Goal: Information Seeking & Learning: Understand process/instructions

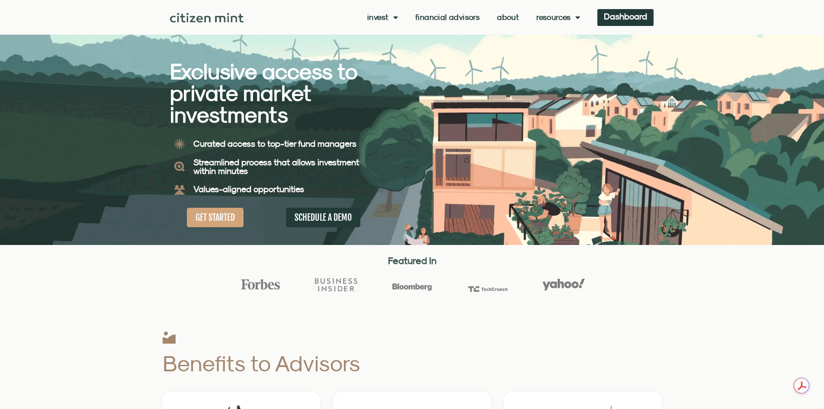
click at [384, 15] on link "Invest" at bounding box center [382, 17] width 31 height 9
click at [399, 53] on link "how it works" at bounding box center [395, 52] width 57 height 20
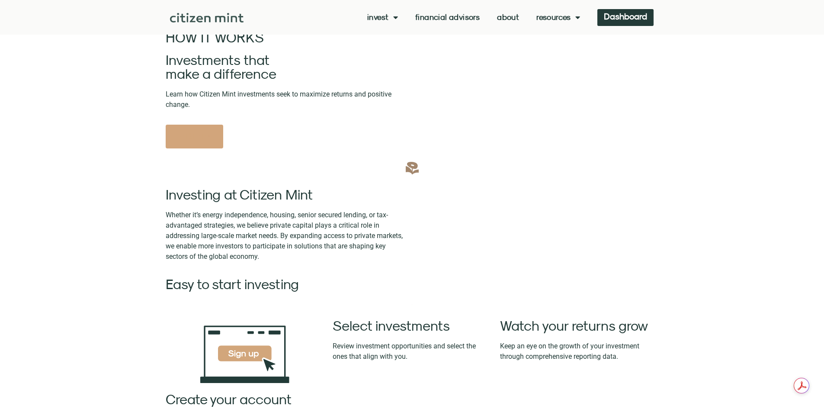
click at [790, 81] on div at bounding box center [412, 78] width 824 height 157
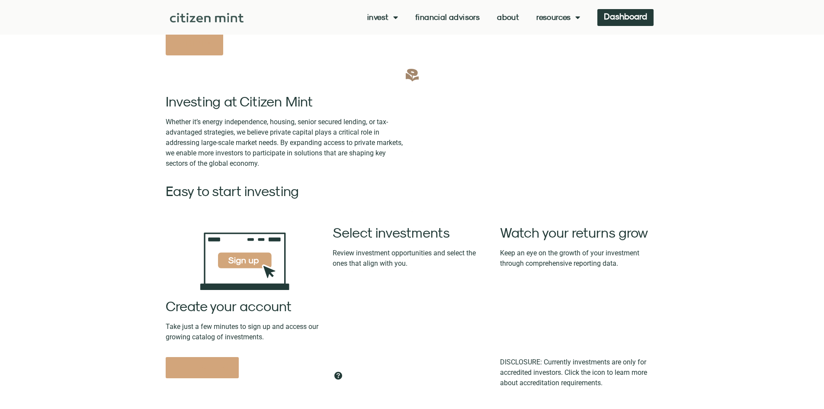
scroll to position [87, 0]
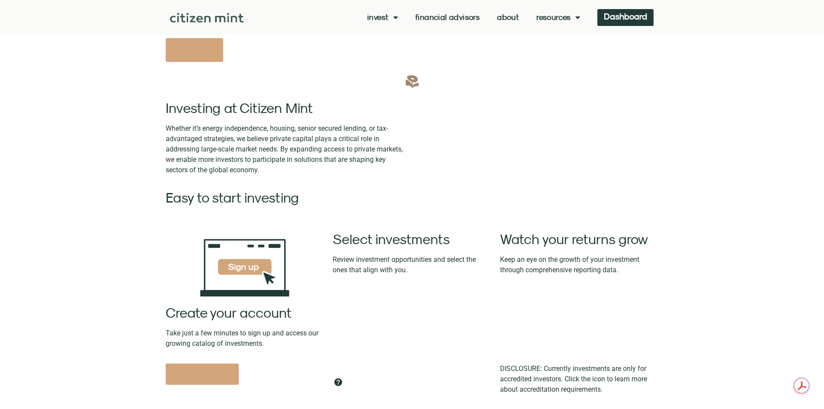
click at [52, 165] on section "Investing at Citizen Mint Whether it’s energy independence, housing, senior sec…" at bounding box center [412, 240] width 824 height 339
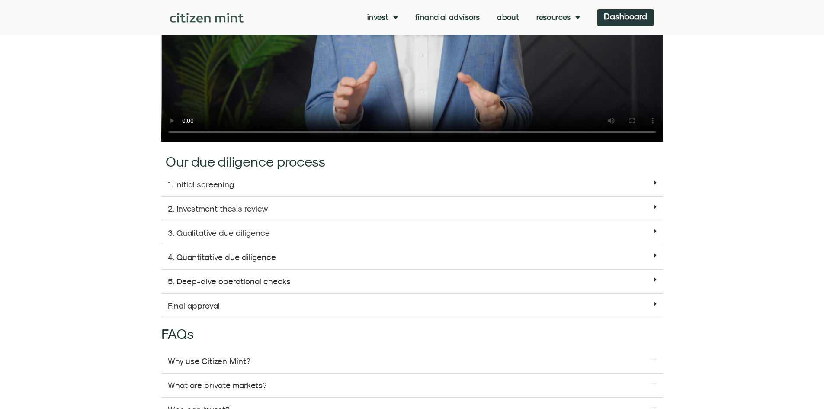
scroll to position [866, 0]
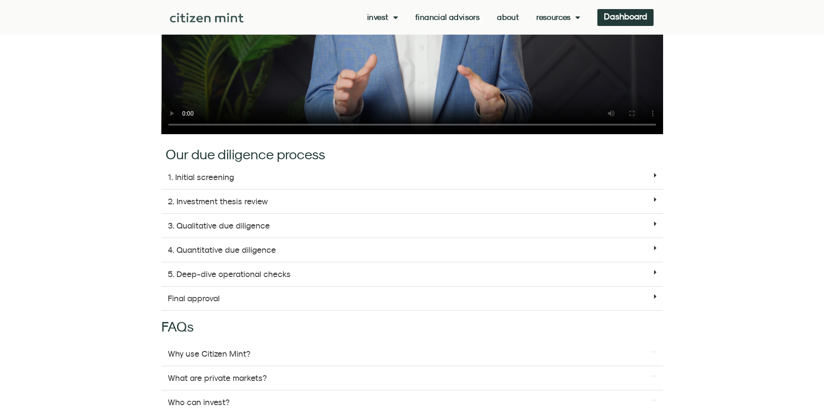
click at [259, 176] on div "1. Initial screening" at bounding box center [412, 177] width 502 height 24
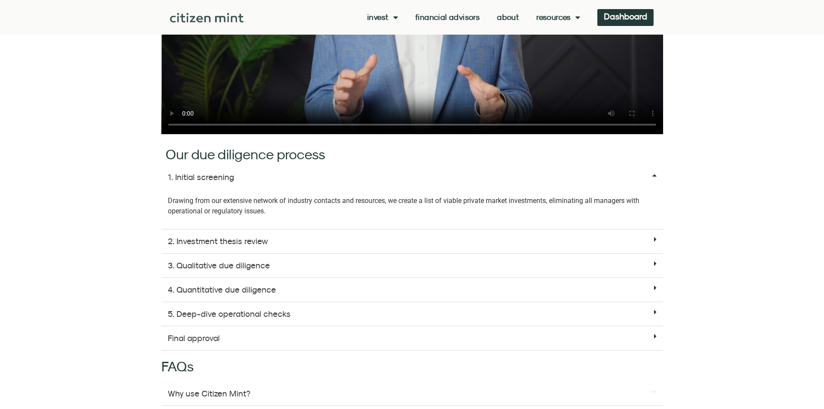
scroll to position [1039, 0]
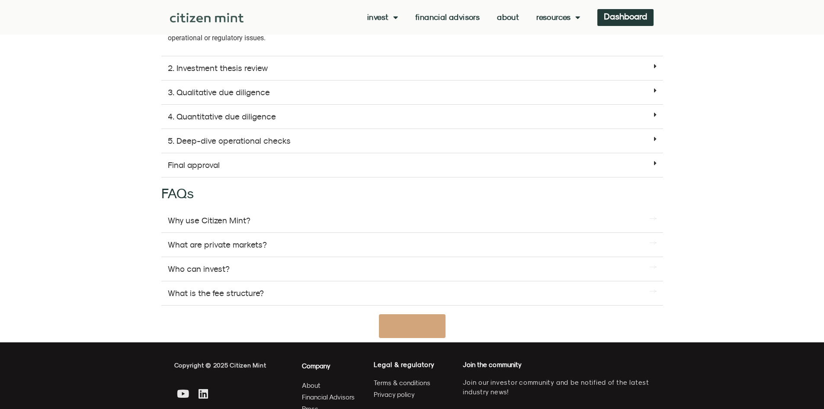
click at [237, 166] on div "Final approval" at bounding box center [412, 165] width 502 height 24
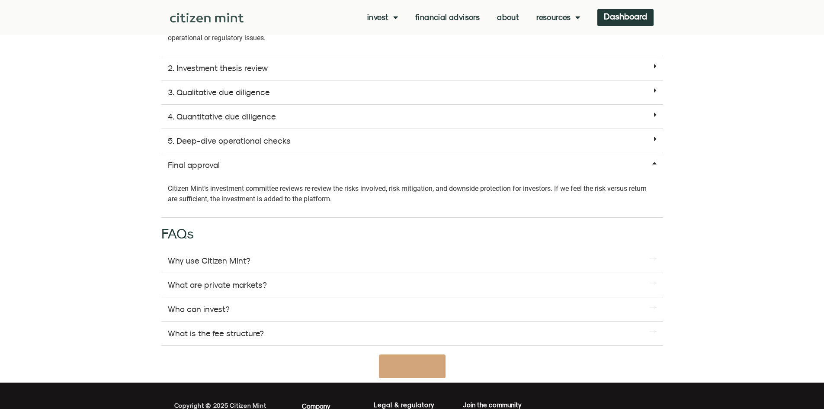
click at [237, 166] on div "Final approval" at bounding box center [412, 165] width 502 height 24
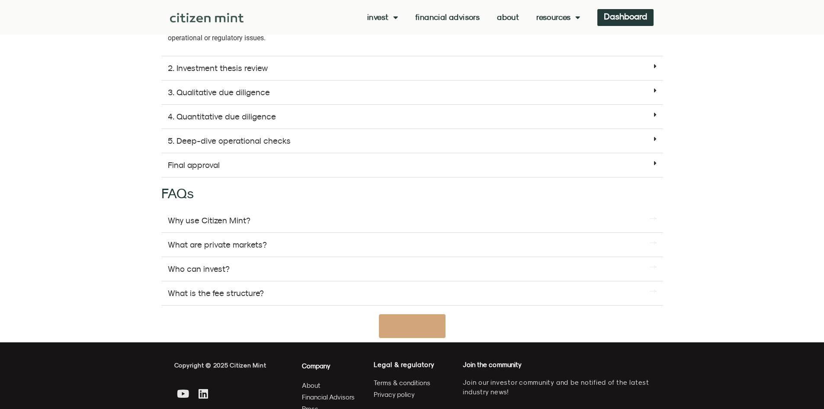
click at [298, 223] on div "Why use Citizen Mint?" at bounding box center [412, 221] width 502 height 24
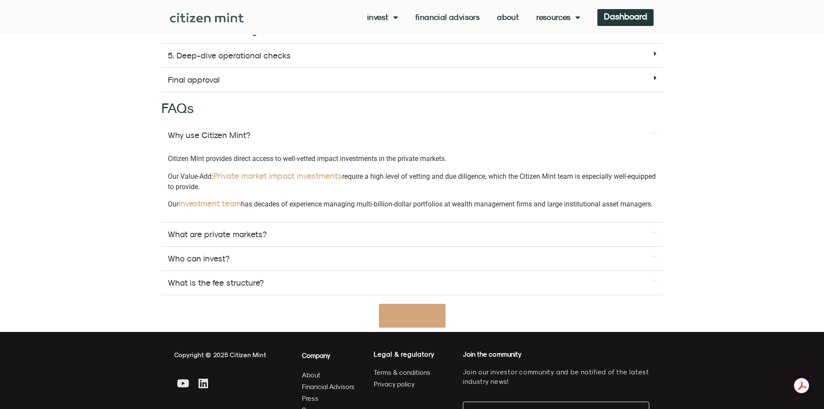
scroll to position [1125, 0]
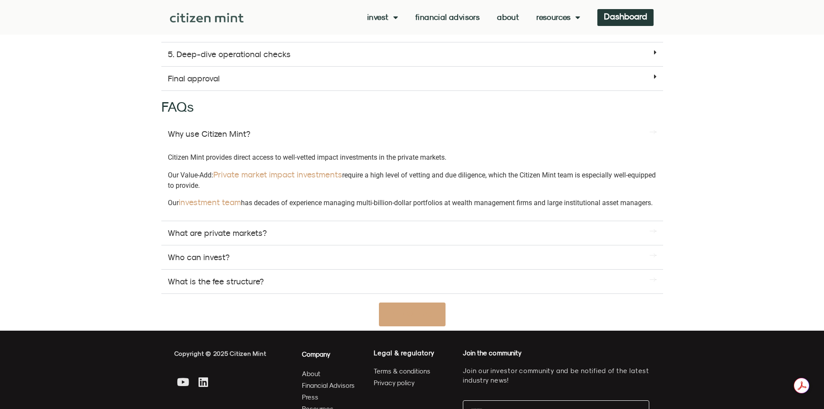
click at [282, 259] on div "Who can invest?" at bounding box center [412, 257] width 502 height 24
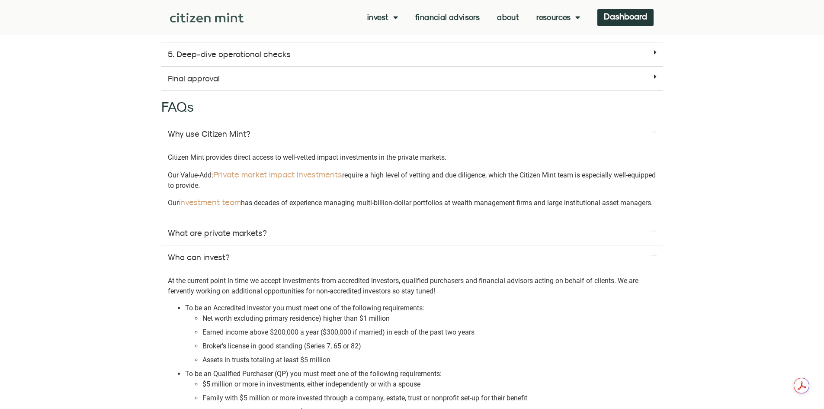
click at [282, 259] on div "Who can invest?" at bounding box center [412, 257] width 502 height 24
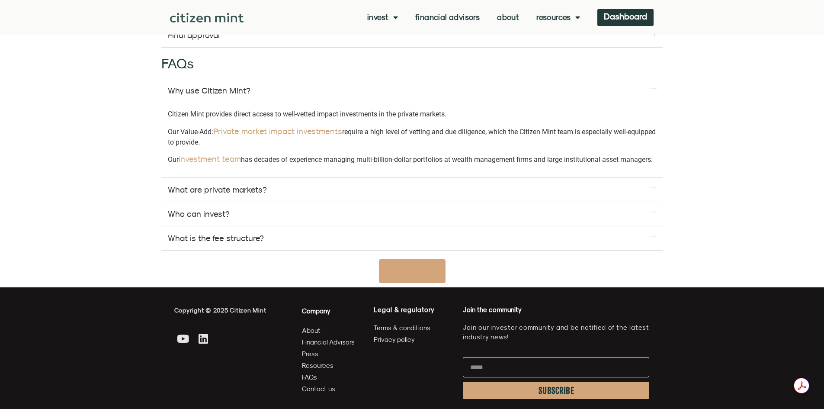
click at [285, 248] on div "What is the fee structure?" at bounding box center [412, 238] width 502 height 24
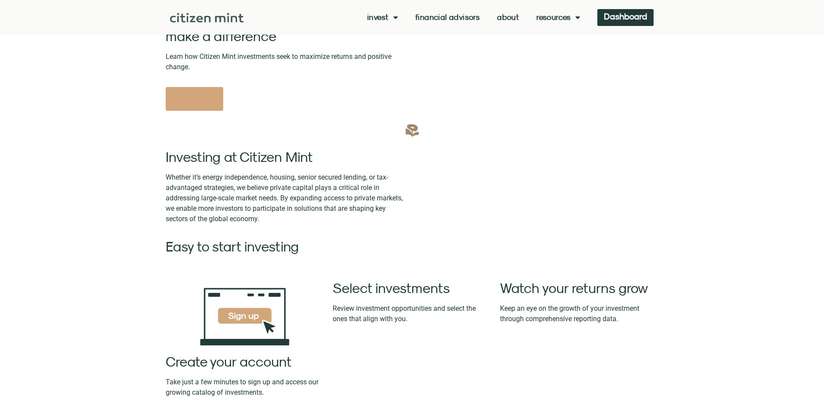
scroll to position [0, 0]
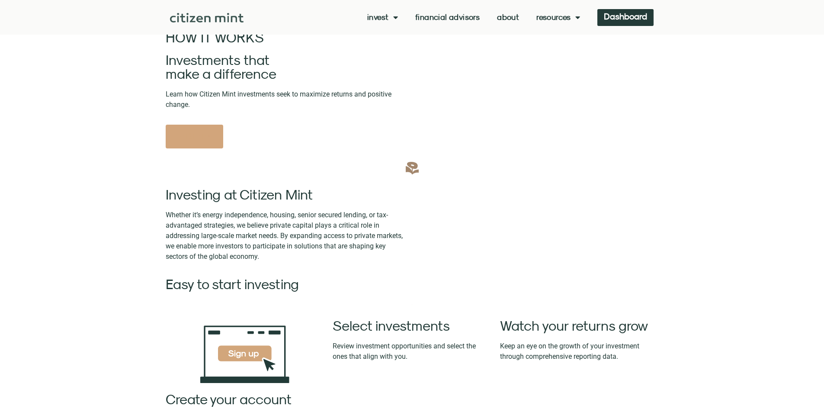
click at [396, 19] on span "Menu" at bounding box center [393, 17] width 9 height 16
